Goal: Check status: Check status

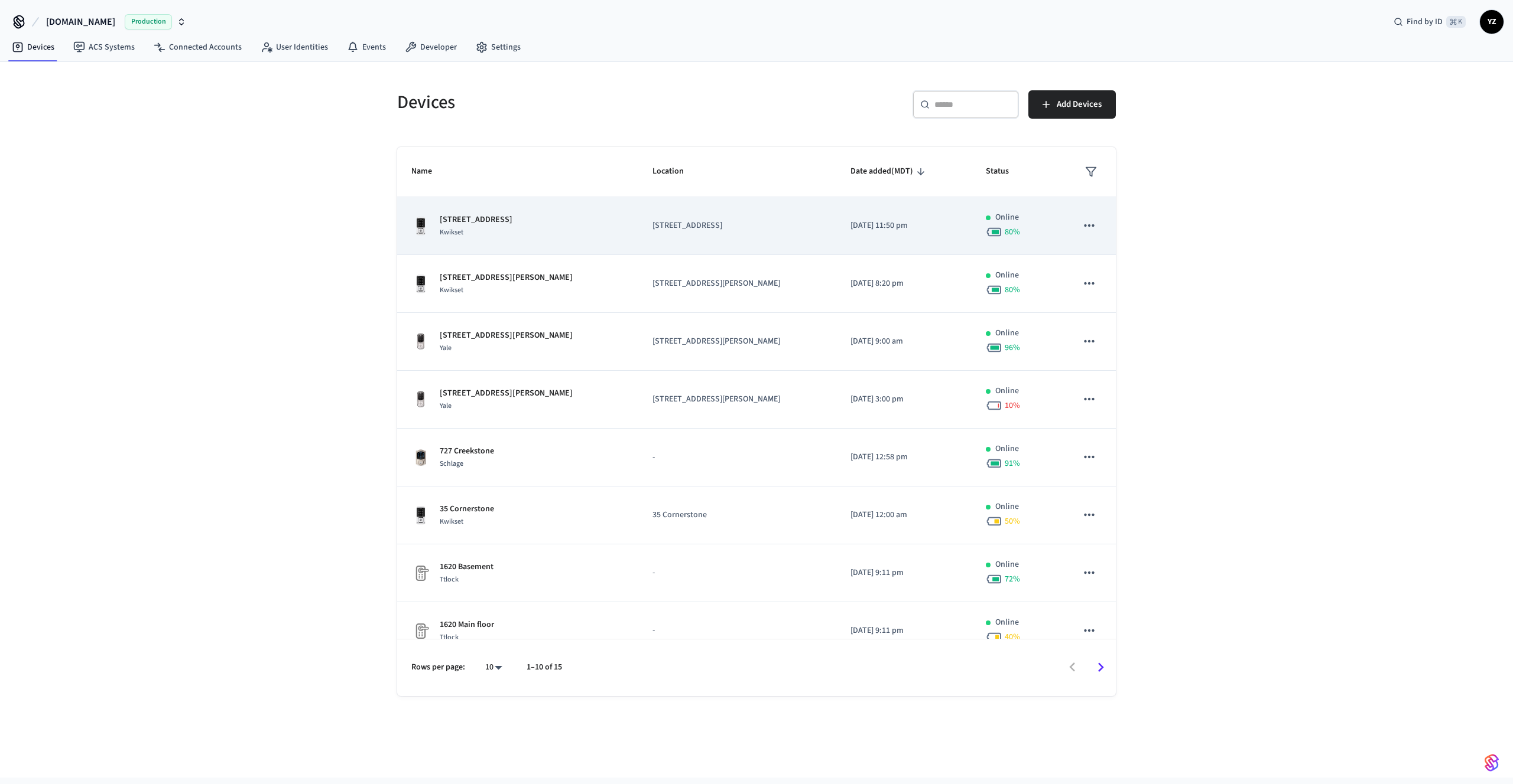
click at [553, 215] on div "[STREET_ADDRESS]" at bounding box center [517, 225] width 213 height 25
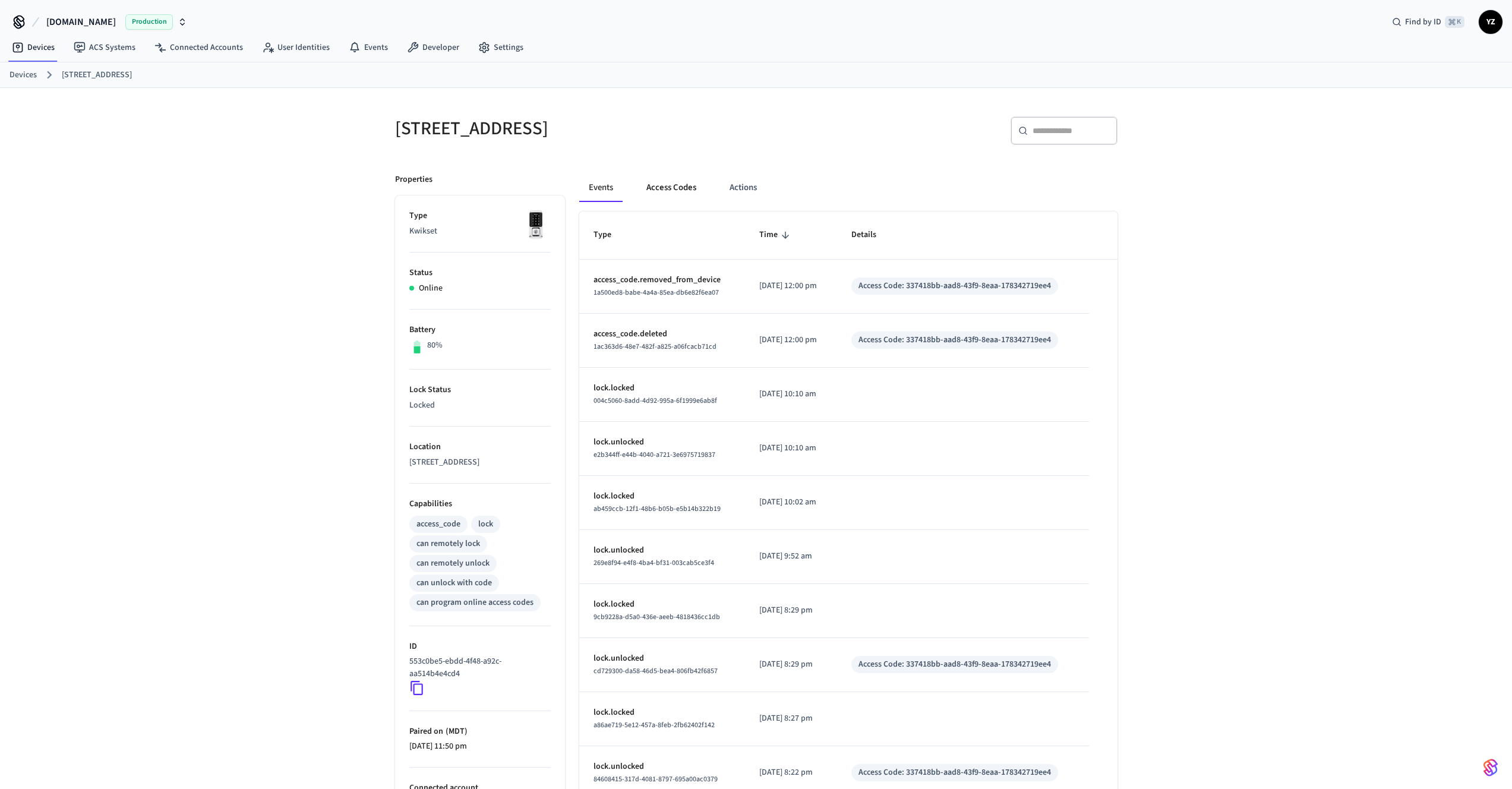
click at [657, 184] on button "Access Codes" at bounding box center [671, 188] width 69 height 29
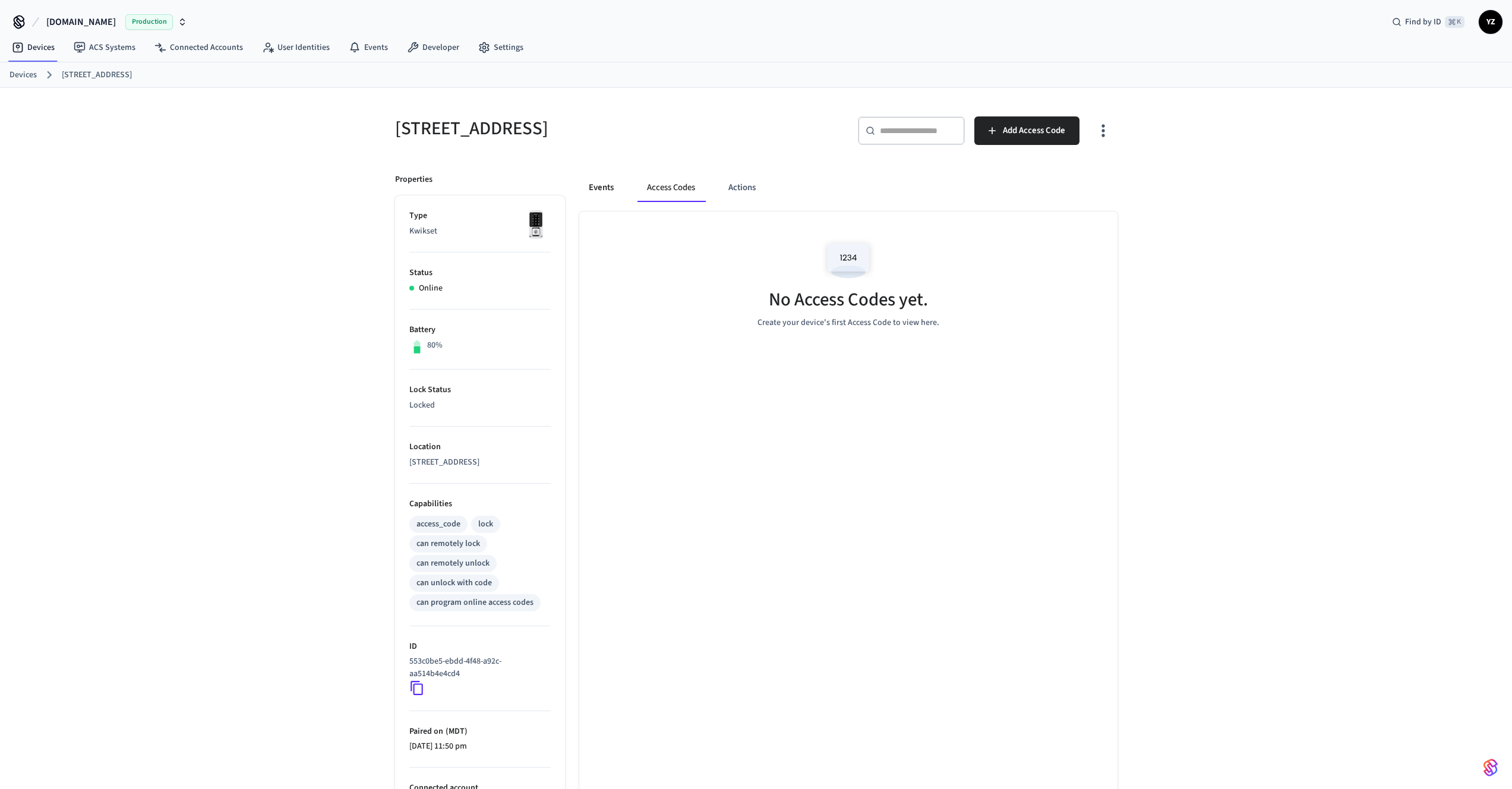
click at [600, 188] on button "Events" at bounding box center [601, 188] width 44 height 29
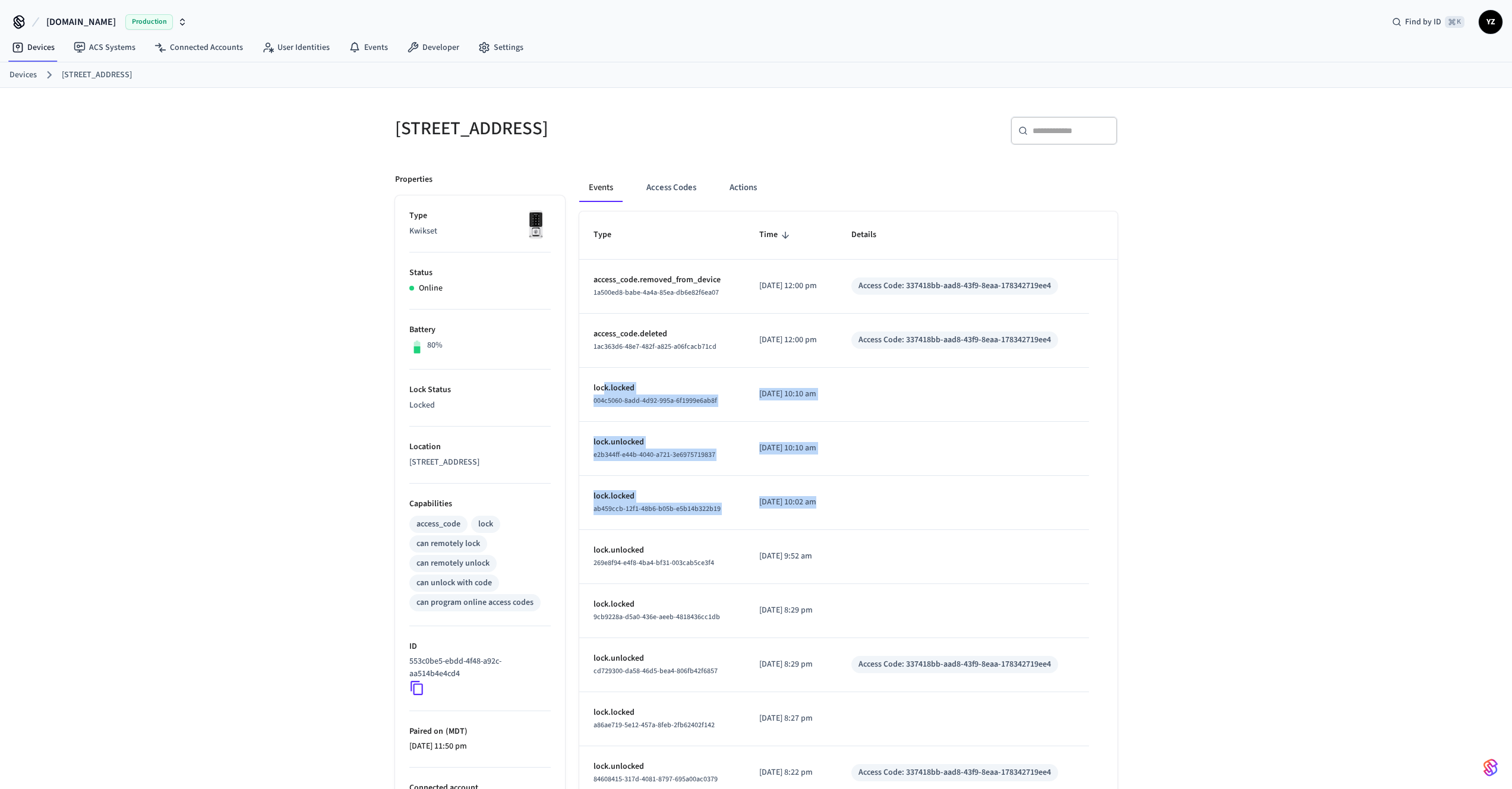
drag, startPoint x: 605, startPoint y: 387, endPoint x: 854, endPoint y: 516, distance: 280.4
click at [854, 516] on tbody "access_code.removed_from_device 1a500ed8-babe-4a4a-85ea-db6e82f6ea07 [DATE] 12:…" at bounding box center [848, 529] width 539 height 541
drag, startPoint x: 845, startPoint y: 565, endPoint x: 579, endPoint y: 552, distance: 266.3
click at [580, 552] on tr "lock.unlocked 269e8f94-e4f8-4ba4-bf31-003cab5ce3f4 [DATE] 9:52 am" at bounding box center [848, 557] width 539 height 54
click at [639, 554] on p "lock.unlocked" at bounding box center [663, 550] width 138 height 12
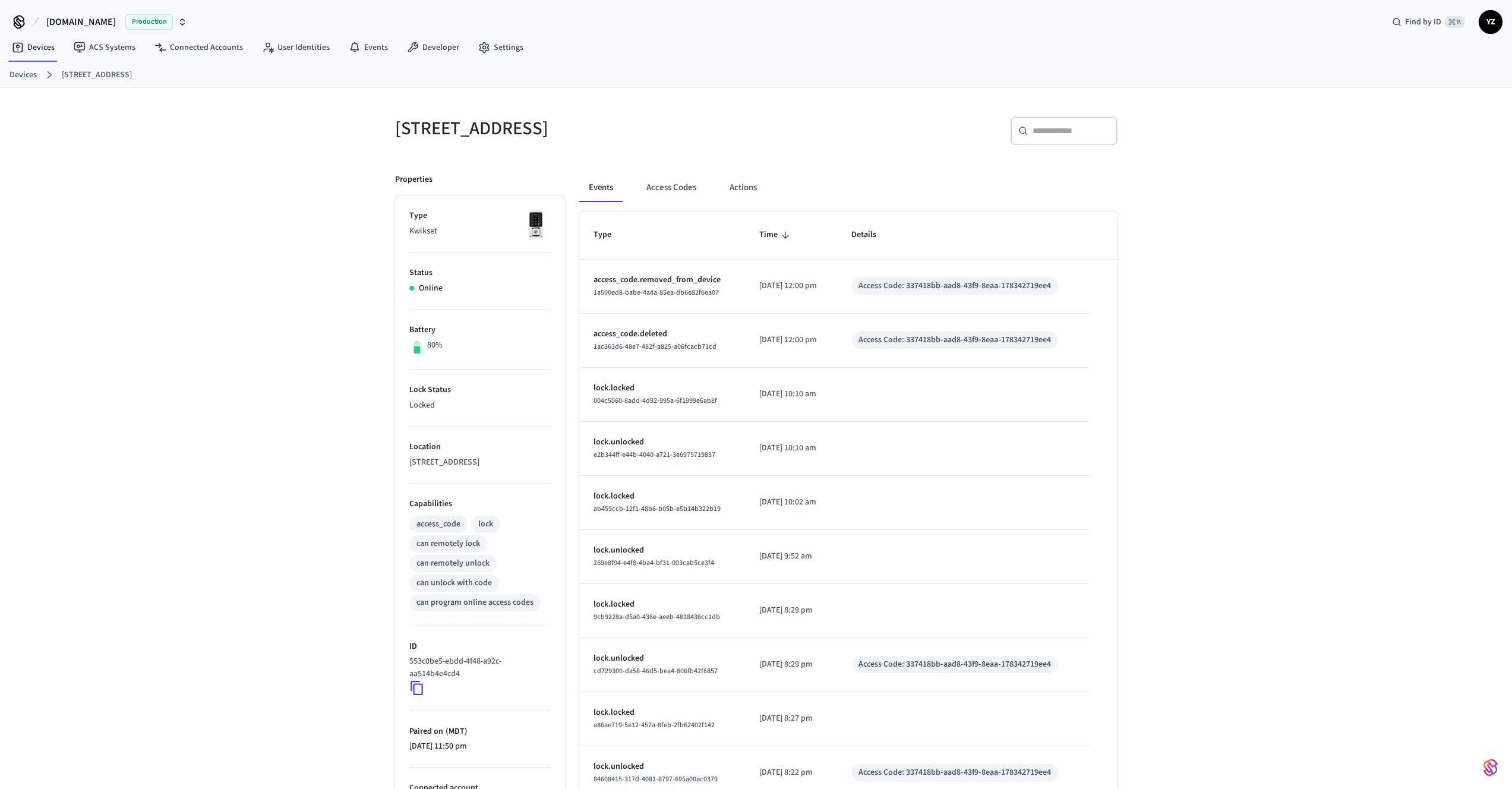
click at [617, 547] on p "lock.unlocked" at bounding box center [663, 550] width 138 height 12
drag, startPoint x: 608, startPoint y: 547, endPoint x: 878, endPoint y: 571, distance: 271.1
click at [878, 571] on tr "lock.unlocked 269e8f94-e4f8-4ba4-bf31-003cab5ce3f4 [DATE] 9:52 am" at bounding box center [848, 557] width 539 height 54
click at [881, 571] on td "sticky table" at bounding box center [962, 557] width 251 height 54
